Goal: Transaction & Acquisition: Download file/media

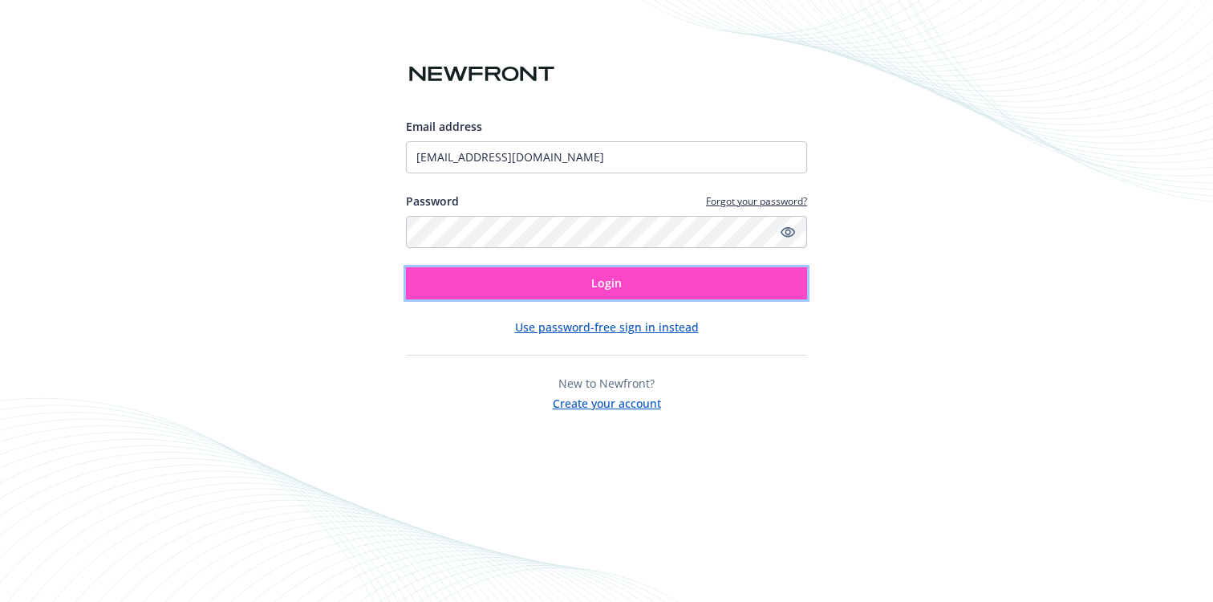
click at [594, 286] on span "Login" at bounding box center [606, 282] width 30 height 15
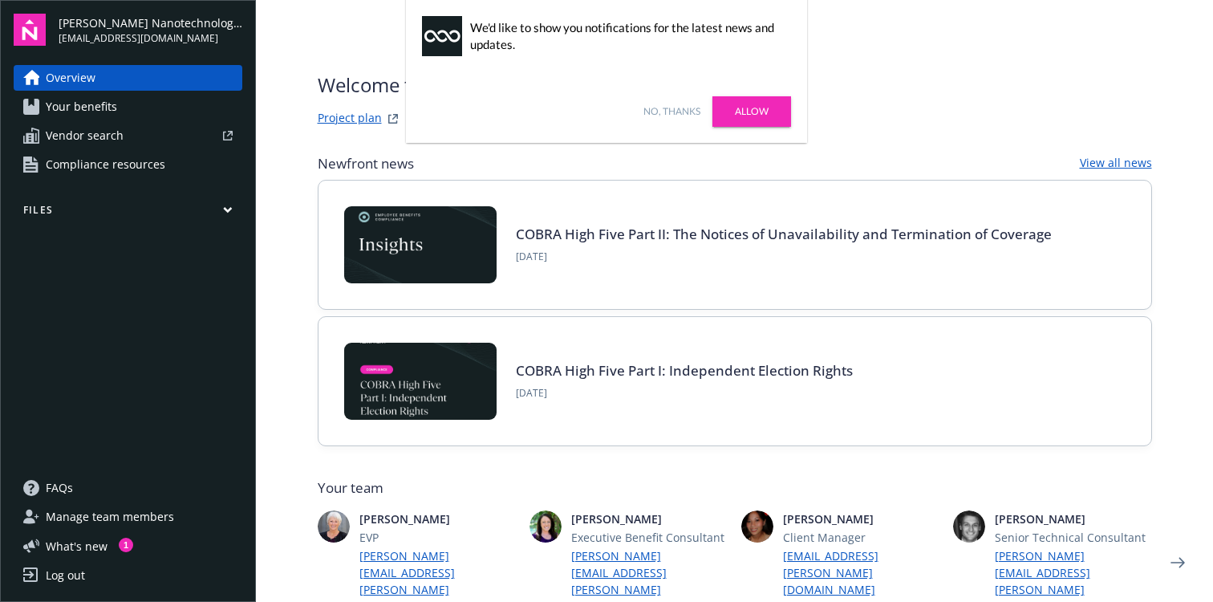
click at [679, 105] on link "No, thanks" at bounding box center [671, 111] width 57 height 14
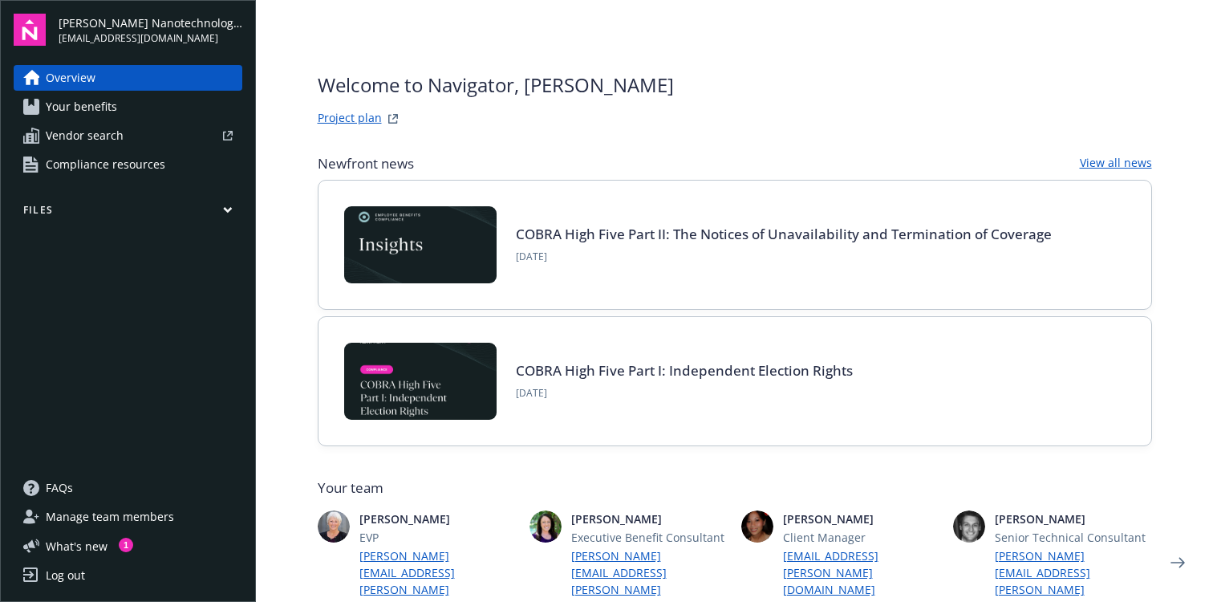
click at [91, 106] on span "Your benefits" at bounding box center [81, 107] width 71 height 26
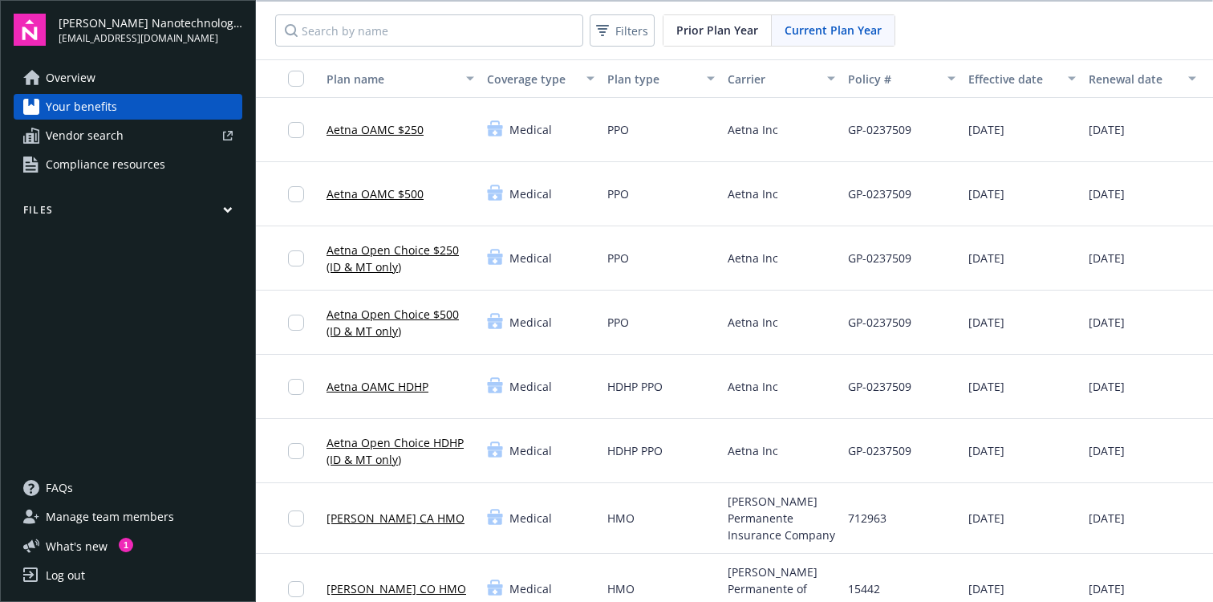
click at [239, 199] on div "Overview Your benefits Vendor search Compliance resources Files" at bounding box center [128, 260] width 229 height 391
click at [237, 205] on button "Files" at bounding box center [128, 213] width 229 height 20
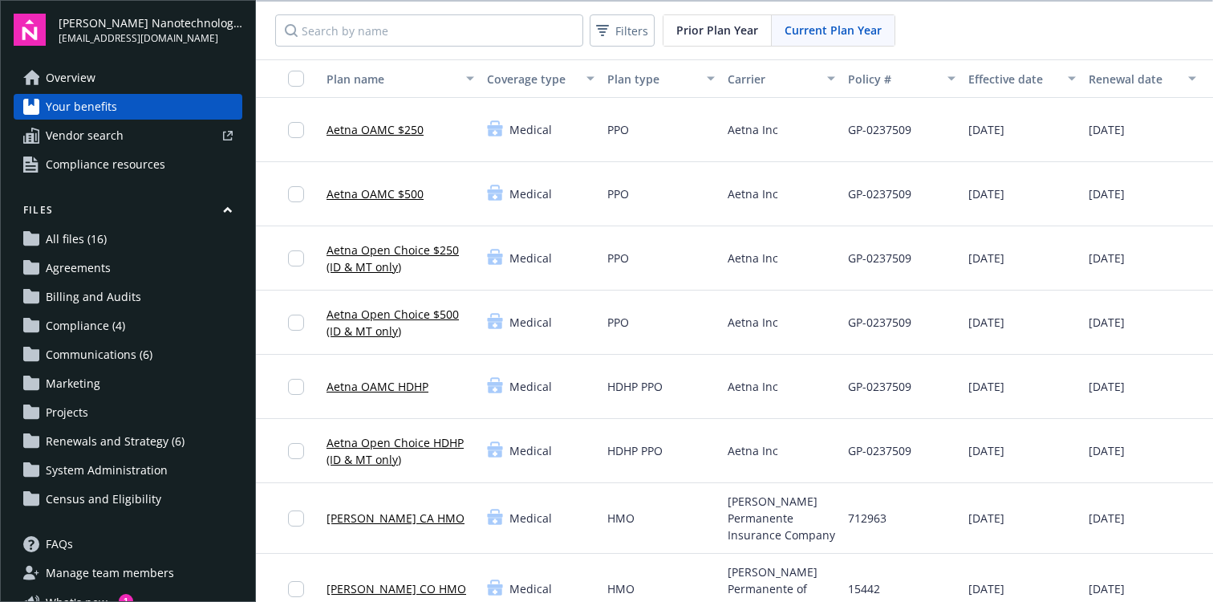
click at [89, 235] on span "All files (16)" at bounding box center [76, 239] width 61 height 26
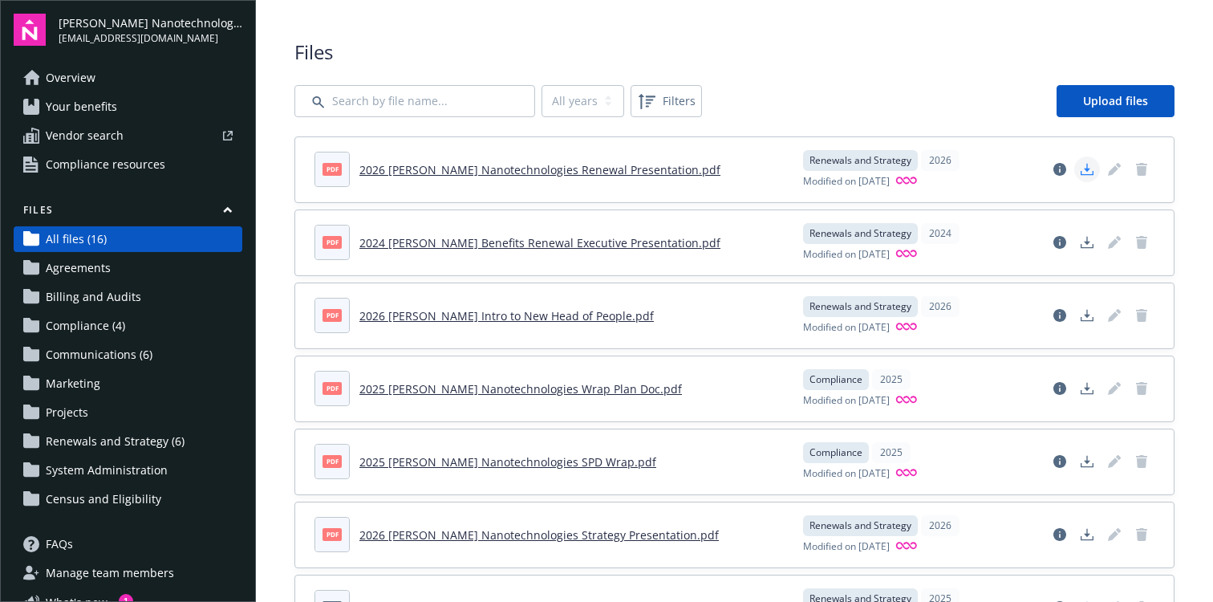
click at [1087, 165] on polygon "Download document" at bounding box center [1087, 168] width 6 height 9
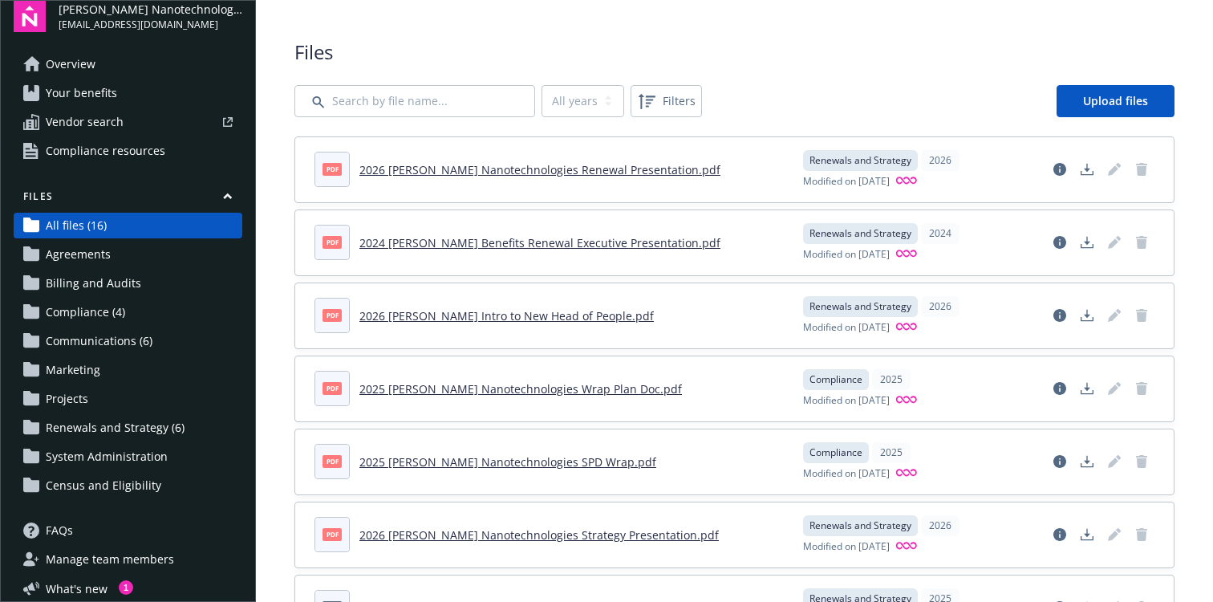
scroll to position [32, 0]
